Goal: Navigation & Orientation: Find specific page/section

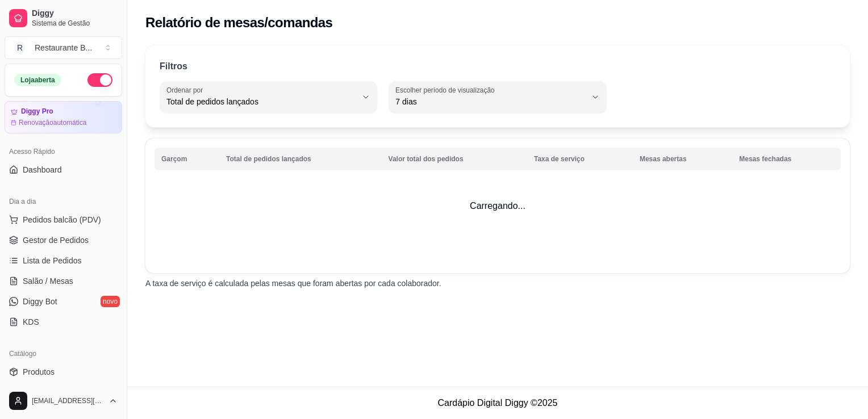
select select "TOTAL_OF_ORDERS"
select select "7"
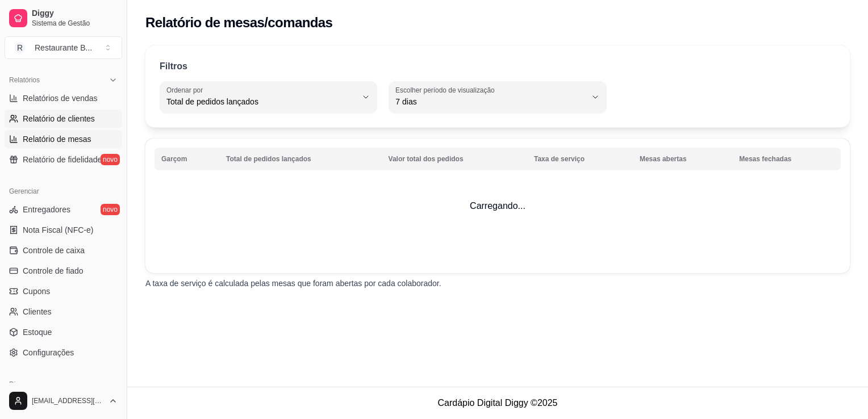
click at [75, 123] on span "Relatório de clientes" at bounding box center [59, 118] width 72 height 11
select select "30"
select select "HIGHEST_TOTAL_SPENT_WITH_ORDERS"
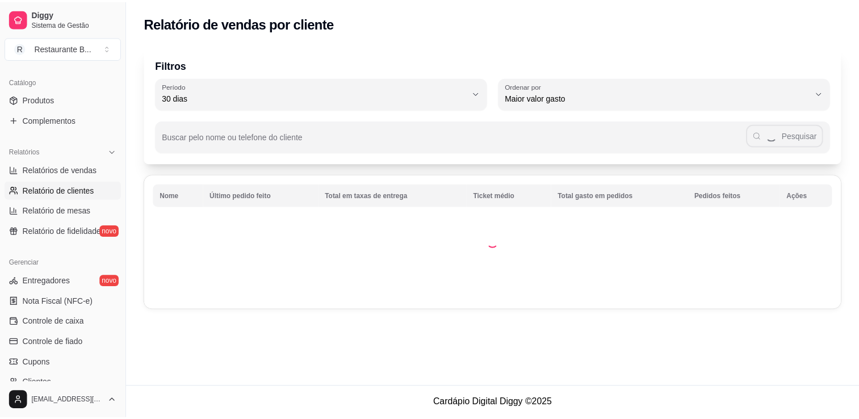
scroll to position [272, 0]
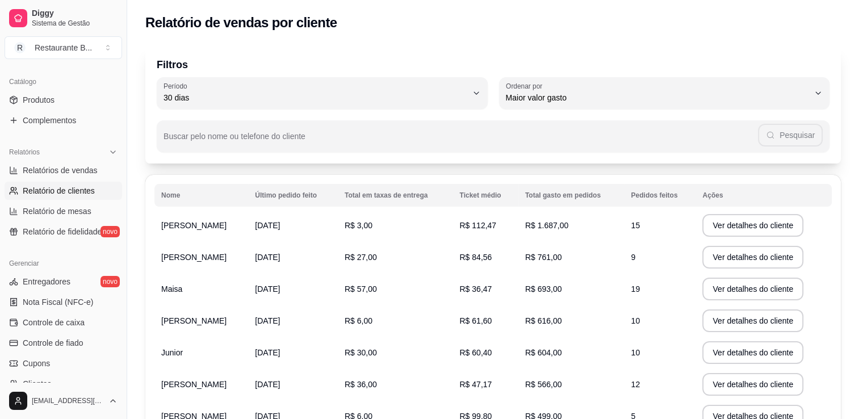
click at [75, 123] on span "Complementos" at bounding box center [49, 120] width 53 height 11
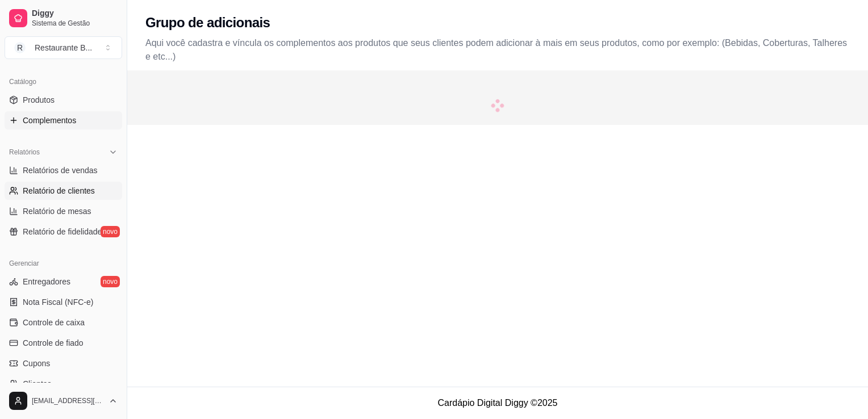
click at [75, 123] on span "Complementos" at bounding box center [49, 120] width 53 height 11
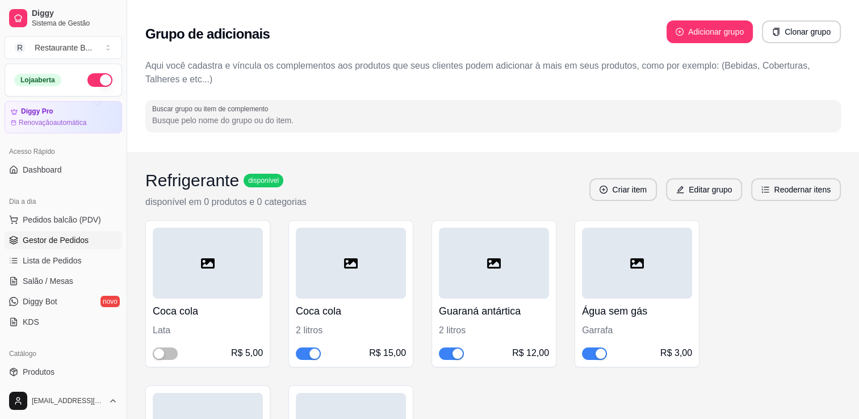
click at [61, 237] on span "Gestor de Pedidos" at bounding box center [56, 240] width 66 height 11
